Goal: Information Seeking & Learning: Learn about a topic

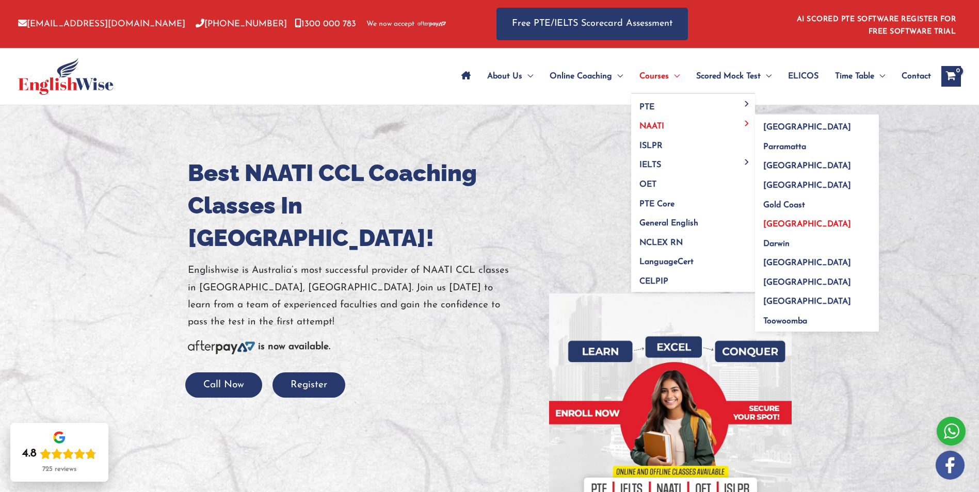
click at [773, 225] on span "[GEOGRAPHIC_DATA]" at bounding box center [807, 224] width 88 height 8
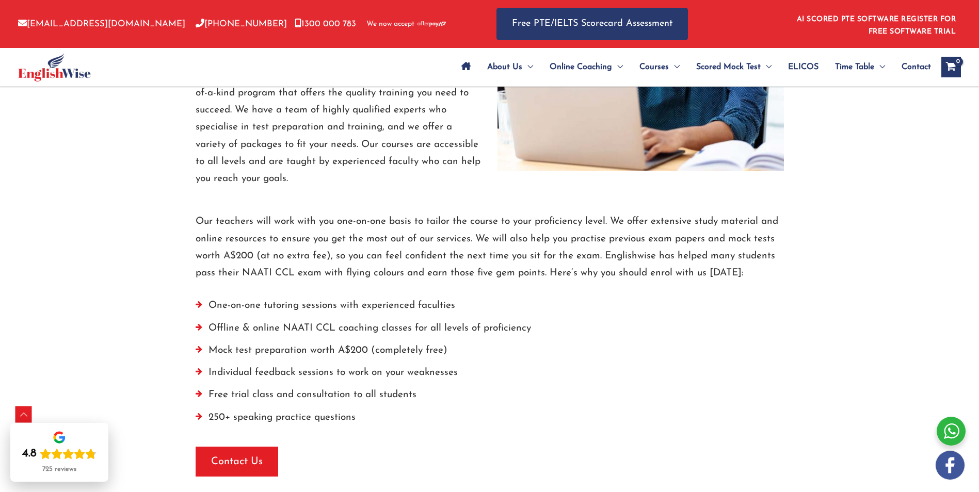
scroll to position [2371, 0]
click at [436, 409] on li "250+ speaking practice questions" at bounding box center [490, 420] width 588 height 22
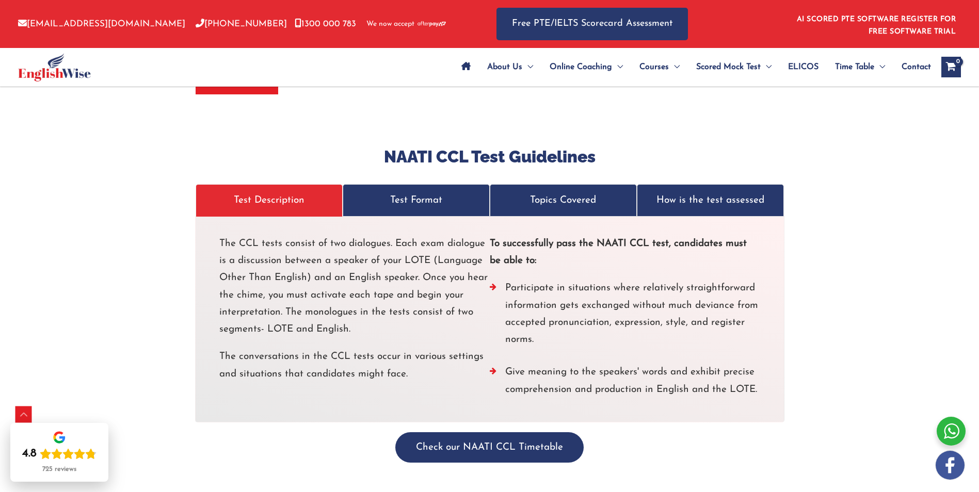
scroll to position [2754, 0]
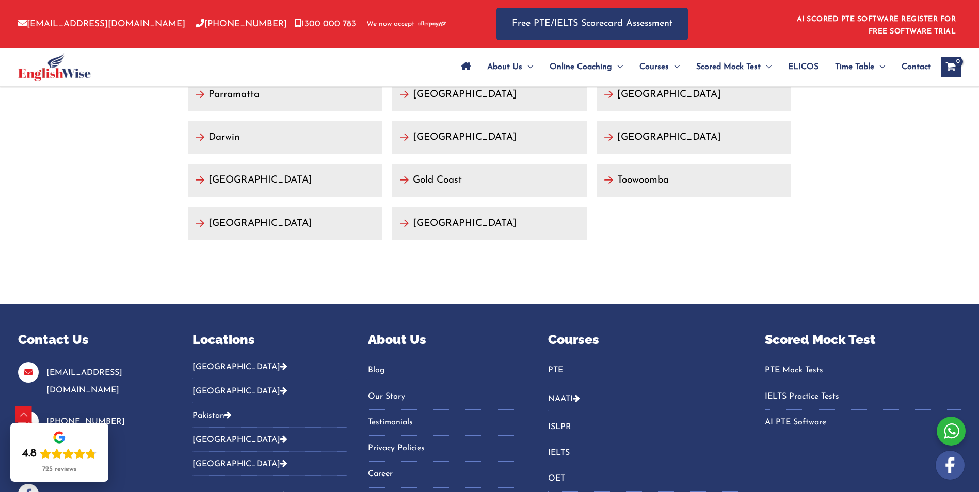
click at [471, 330] on div "About Us Blog Our Story Testimonials Privacy Policies Career Sitemap" at bounding box center [445, 419] width 155 height 179
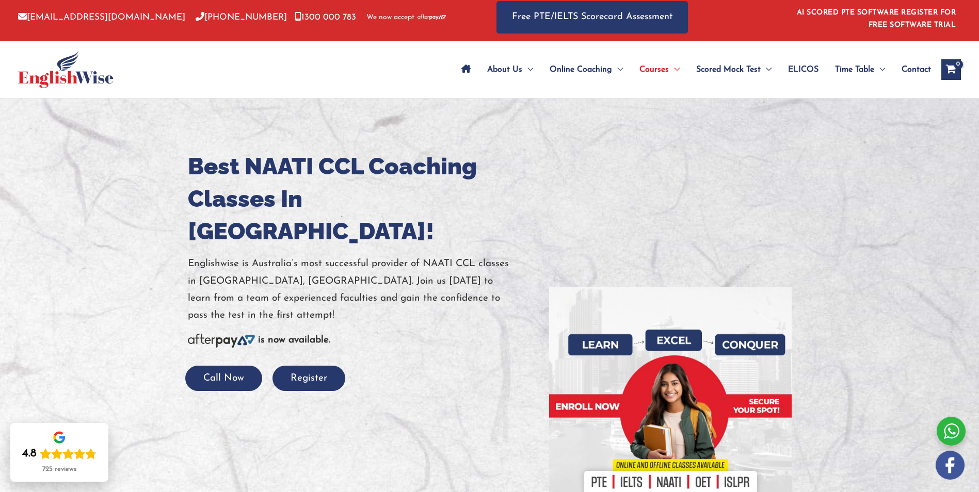
scroll to position [0, 0]
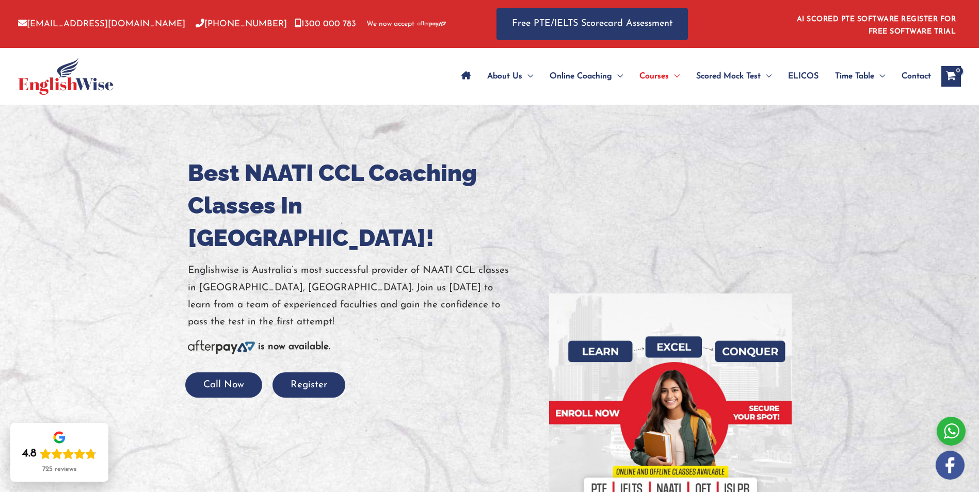
click at [804, 75] on span "ELICOS" at bounding box center [803, 76] width 30 height 36
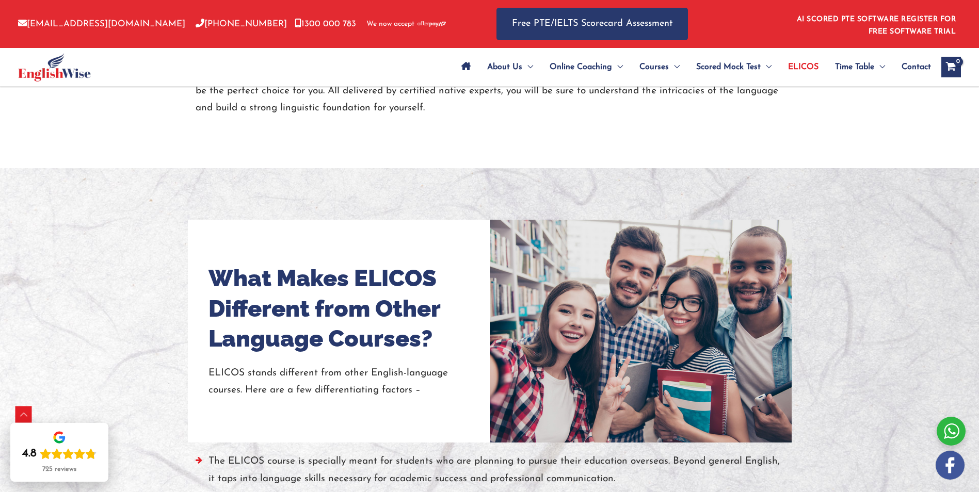
scroll to position [628, 0]
